Goal: Information Seeking & Learning: Learn about a topic

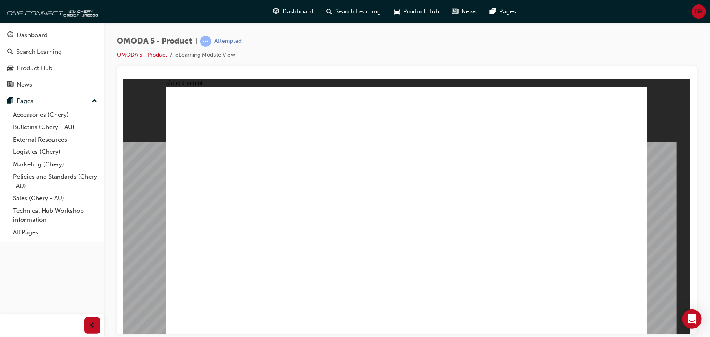
click at [123, 79] on image at bounding box center [123, 79] width 0 height 0
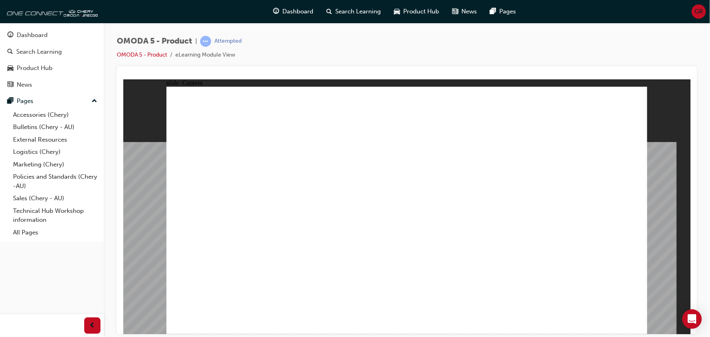
click at [123, 79] on image at bounding box center [123, 79] width 0 height 0
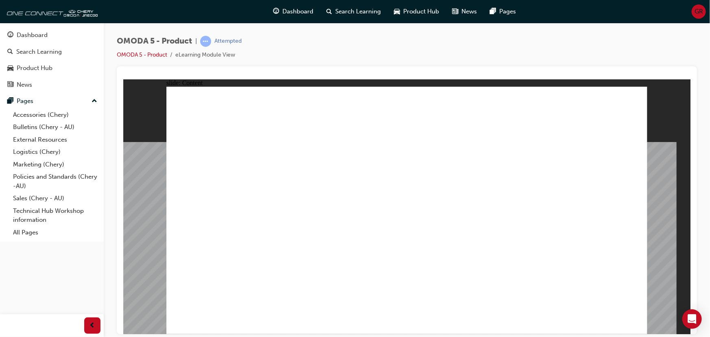
click at [123, 79] on image at bounding box center [123, 79] width 0 height 0
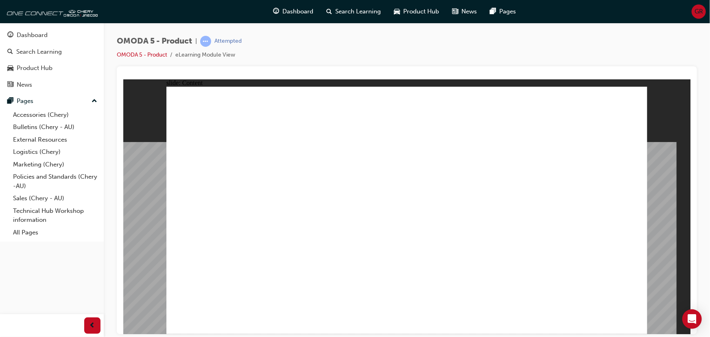
click at [123, 79] on image at bounding box center [123, 79] width 0 height 0
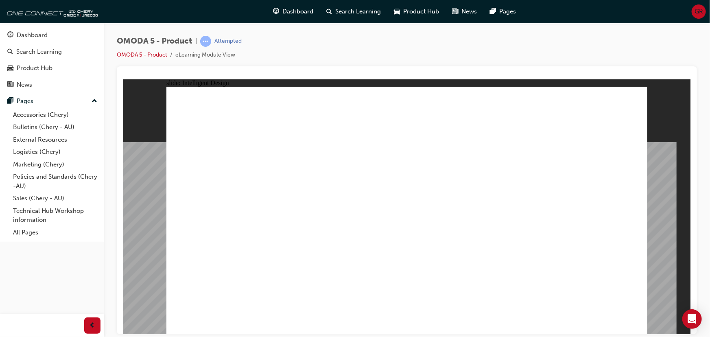
click at [123, 79] on image at bounding box center [123, 79] width 0 height 0
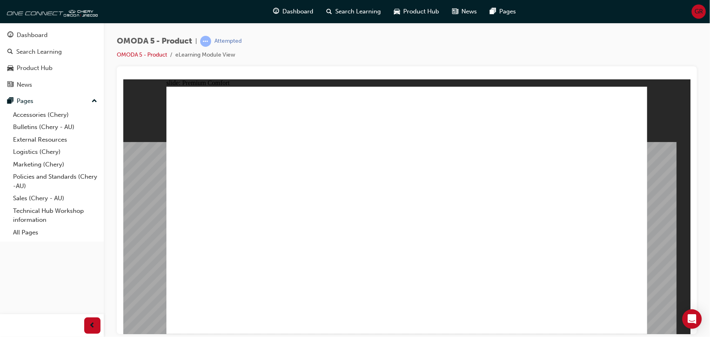
click at [123, 79] on image at bounding box center [123, 79] width 0 height 0
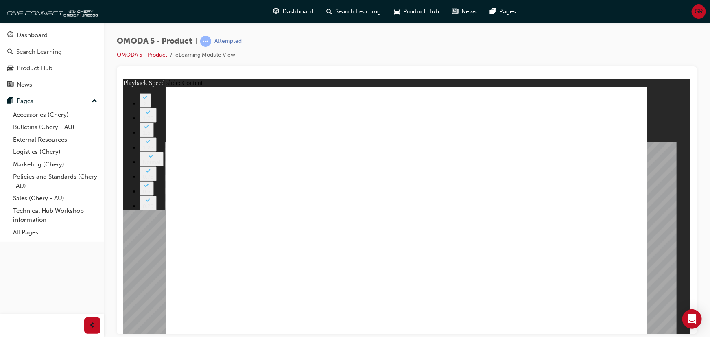
type input "0"
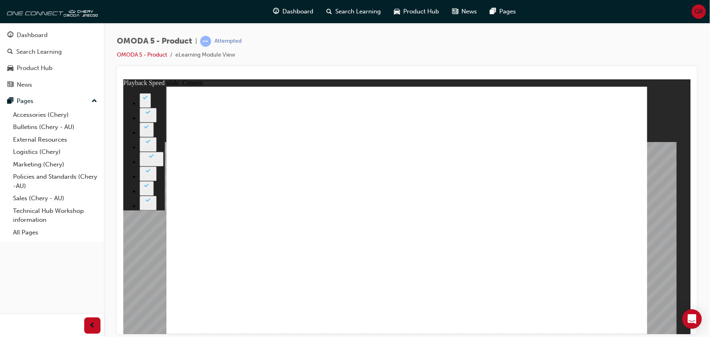
click at [123, 79] on image at bounding box center [123, 79] width 0 height 0
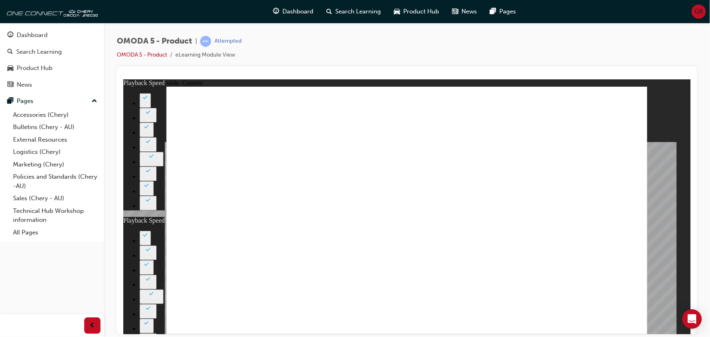
type input "0"
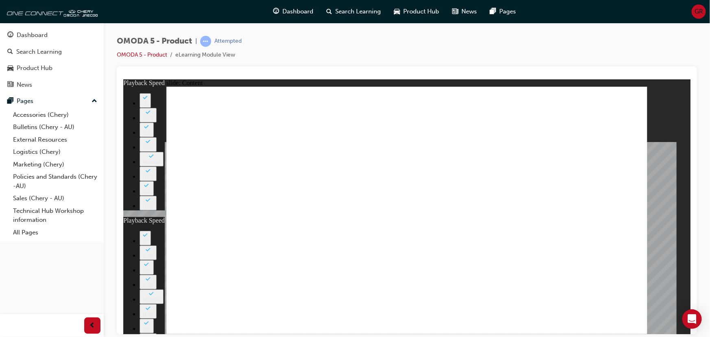
click at [123, 79] on image at bounding box center [123, 79] width 0 height 0
